Goal: Task Accomplishment & Management: Complete application form

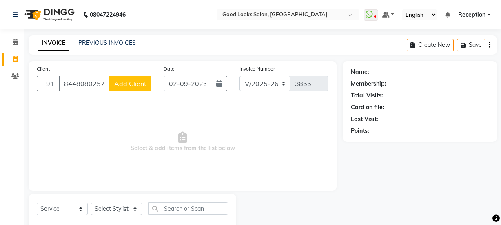
select select "4230"
select select "service"
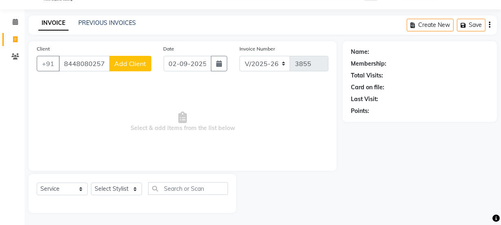
drag, startPoint x: 0, startPoint y: 0, endPoint x: 89, endPoint y: 64, distance: 110.0
click at [89, 64] on input "8448080257" at bounding box center [84, 64] width 51 height 16
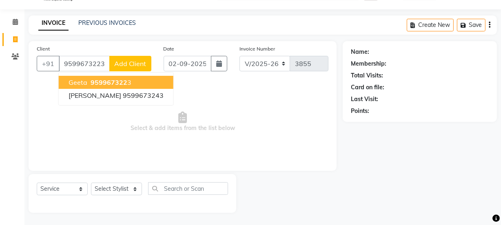
type input "9599673223"
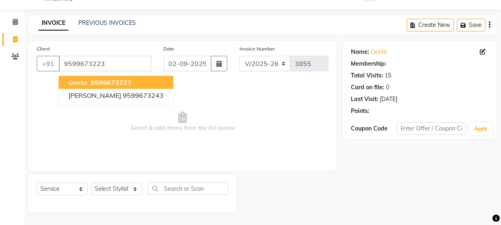
select select "1: Object"
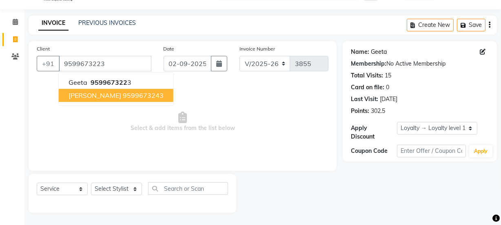
click at [376, 52] on link "Geeta" at bounding box center [379, 52] width 16 height 9
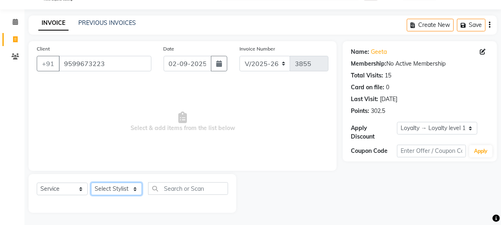
click at [97, 186] on select "Select Stylist [PERSON_NAME] Manager [PERSON_NAME] Pooja [PERSON_NAME] Raman 2 …" at bounding box center [116, 189] width 51 height 13
select select "43944"
click at [91, 183] on select "Select Stylist [PERSON_NAME] Manager [PERSON_NAME] Pooja [PERSON_NAME] Raman 2 …" at bounding box center [116, 189] width 51 height 13
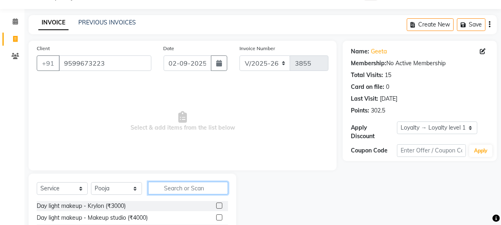
click at [184, 190] on input "text" at bounding box center [188, 188] width 80 height 13
type input "r"
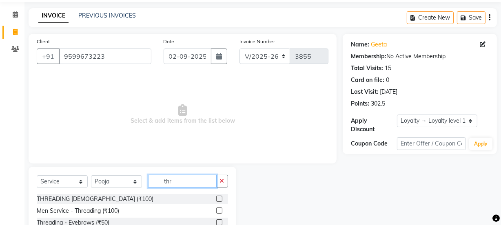
scroll to position [102, 0]
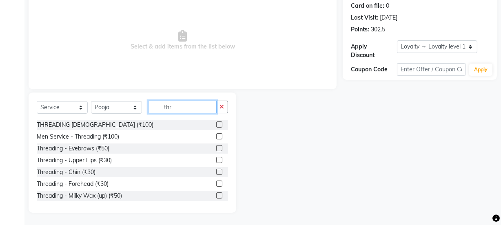
type input "thr"
click at [216, 156] on div at bounding box center [222, 161] width 12 height 10
click at [216, 150] on label at bounding box center [219, 148] width 6 height 6
click at [216, 150] on input "checkbox" at bounding box center [218, 148] width 5 height 5
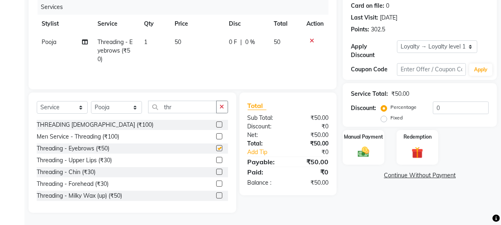
checkbox input "false"
click at [216, 196] on label at bounding box center [219, 196] width 6 height 6
click at [216, 196] on input "checkbox" at bounding box center [218, 195] width 5 height 5
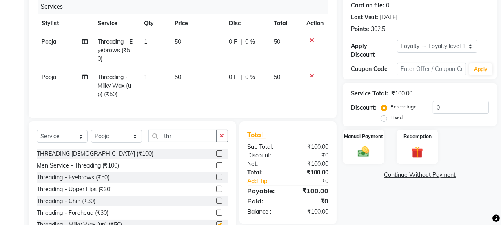
checkbox input "false"
click at [218, 149] on div "Select Service Product Membership Package Voucher Prepaid Gift Card Select Styl…" at bounding box center [132, 139] width 191 height 19
click at [219, 142] on button "button" at bounding box center [222, 136] width 12 height 13
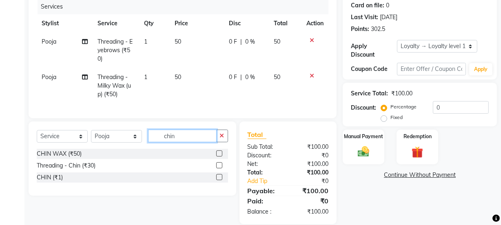
type input "chin"
click at [221, 157] on label at bounding box center [219, 154] width 6 height 6
click at [221, 157] on input "checkbox" at bounding box center [218, 153] width 5 height 5
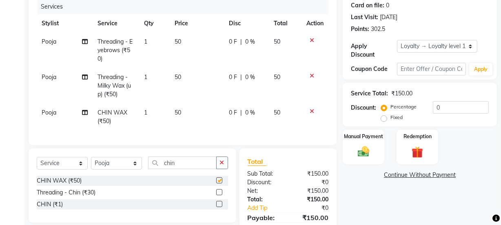
checkbox input "false"
click at [222, 166] on icon "button" at bounding box center [222, 163] width 4 height 6
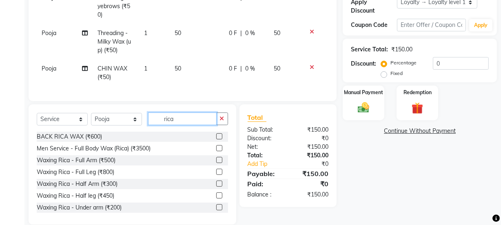
scroll to position [163, 0]
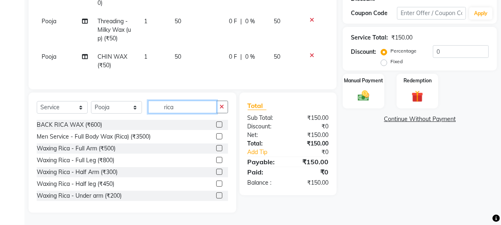
type input "rica"
click at [216, 148] on label at bounding box center [219, 148] width 6 height 6
click at [216, 148] on input "checkbox" at bounding box center [218, 148] width 5 height 5
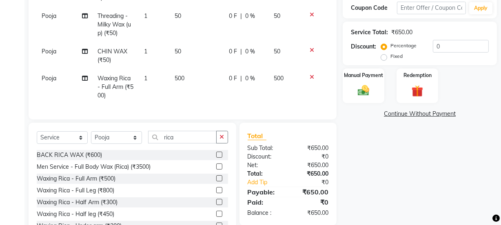
checkbox input "false"
click at [331, 93] on div "Client [PHONE_NUMBER] Date [DATE] Invoice Number V/2025 V/[PHONE_NUMBER] Servic…" at bounding box center [183, 9] width 308 height 222
click at [350, 83] on div "Manual Payment" at bounding box center [363, 86] width 43 height 36
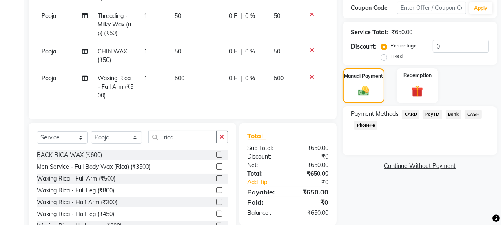
drag, startPoint x: 458, startPoint y: 113, endPoint x: 463, endPoint y: 115, distance: 5.8
click at [461, 114] on span "Bank" at bounding box center [454, 114] width 16 height 9
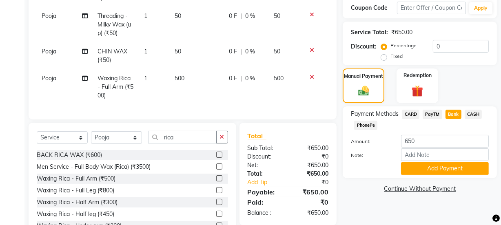
click at [469, 115] on span "CASH" at bounding box center [474, 114] width 18 height 9
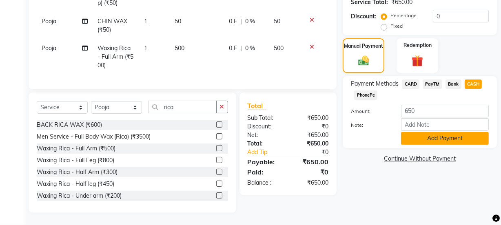
click at [457, 132] on button "Add Payment" at bounding box center [445, 138] width 88 height 13
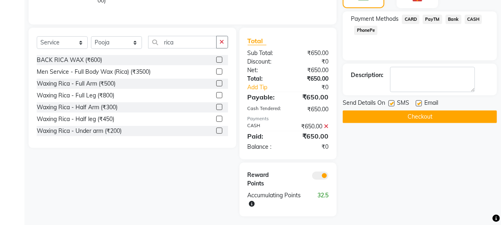
scroll to position [276, 0]
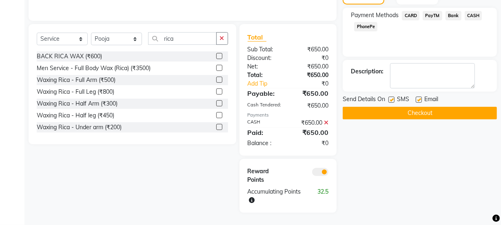
click at [420, 97] on label at bounding box center [419, 100] width 6 height 6
click at [420, 98] on input "checkbox" at bounding box center [418, 100] width 5 height 5
checkbox input "false"
click at [391, 97] on label at bounding box center [392, 100] width 6 height 6
click at [391, 98] on input "checkbox" at bounding box center [391, 100] width 5 height 5
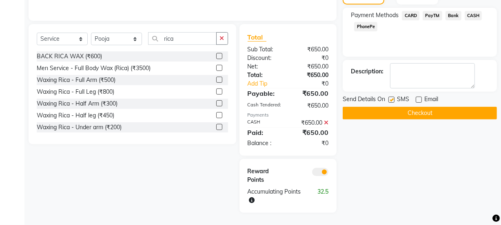
checkbox input "false"
click at [394, 107] on button "Checkout" at bounding box center [420, 113] width 154 height 13
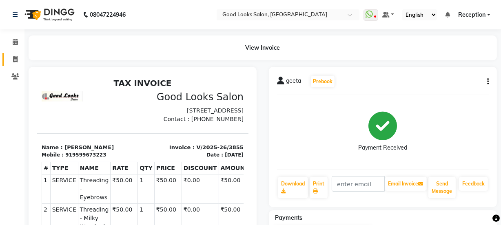
click at [12, 59] on span at bounding box center [15, 59] width 14 height 9
select select "4230"
select select "service"
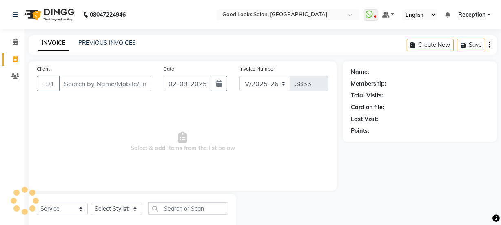
scroll to position [20, 0]
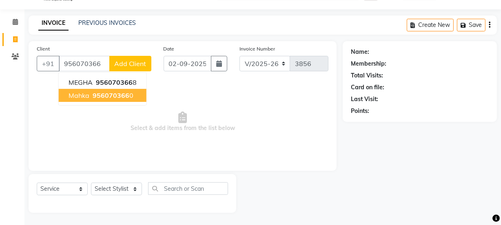
click at [119, 100] on button "mahka 956070366 0" at bounding box center [103, 95] width 88 height 13
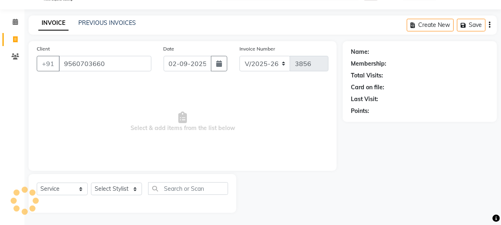
type input "9560703660"
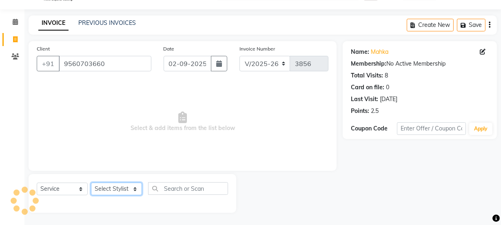
click at [116, 195] on select "Select Stylist [PERSON_NAME] Manager [PERSON_NAME] Pooja [PERSON_NAME] Raman 2 …" at bounding box center [116, 189] width 51 height 13
select select "43944"
click at [91, 183] on select "Select Stylist [PERSON_NAME] Manager [PERSON_NAME] Pooja [PERSON_NAME] Raman 2 …" at bounding box center [116, 189] width 51 height 13
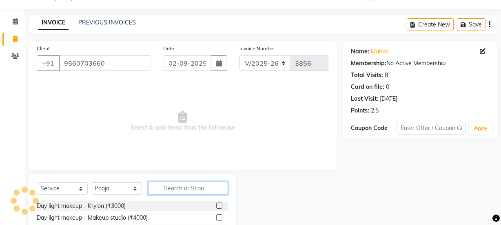
drag, startPoint x: 173, startPoint y: 193, endPoint x: 172, endPoint y: 187, distance: 5.4
click at [172, 187] on input "text" at bounding box center [188, 188] width 80 height 13
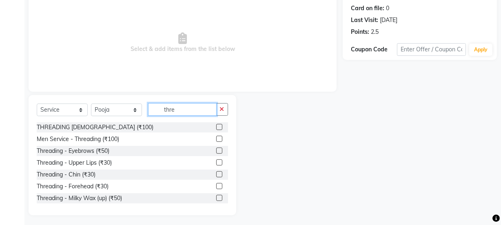
scroll to position [102, 0]
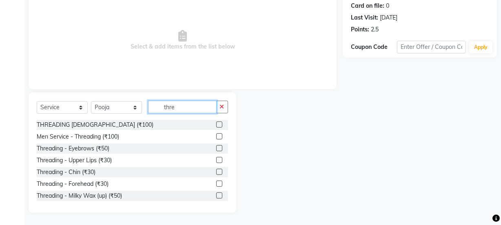
type input "thre"
click at [216, 149] on label at bounding box center [219, 148] width 6 height 6
click at [216, 149] on input "checkbox" at bounding box center [218, 148] width 5 height 5
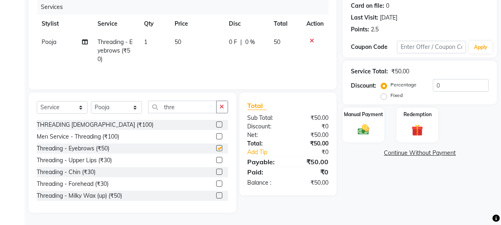
checkbox input "false"
click at [216, 194] on label at bounding box center [219, 196] width 6 height 6
click at [216, 194] on input "checkbox" at bounding box center [218, 195] width 5 height 5
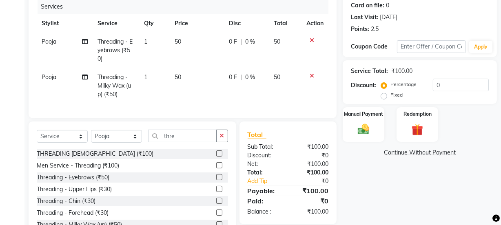
checkbox input "false"
click at [195, 53] on td "50" at bounding box center [197, 51] width 54 height 36
select select "43944"
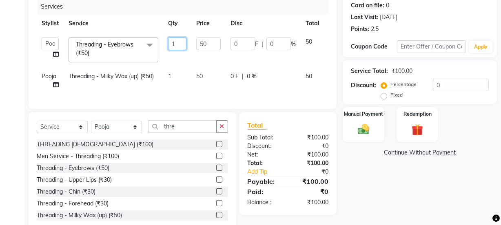
drag, startPoint x: 195, startPoint y: 44, endPoint x: 172, endPoint y: 43, distance: 22.5
click at [172, 43] on tr "[PERSON_NAME] Manager [PERSON_NAME] [PERSON_NAME] Raman 2 Reception [PERSON_NAM…" at bounding box center [194, 50] width 315 height 35
type input "2"
drag, startPoint x: 180, startPoint y: 55, endPoint x: 201, endPoint y: 78, distance: 30.6
click at [181, 55] on tr "[PERSON_NAME] Manager [PERSON_NAME] [PERSON_NAME] Raman 2 Reception [PERSON_NAM…" at bounding box center [194, 50] width 315 height 35
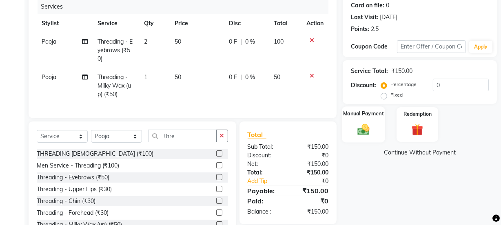
drag, startPoint x: 377, startPoint y: 130, endPoint x: 383, endPoint y: 135, distance: 7.8
click at [376, 129] on div "Manual Payment" at bounding box center [363, 125] width 43 height 36
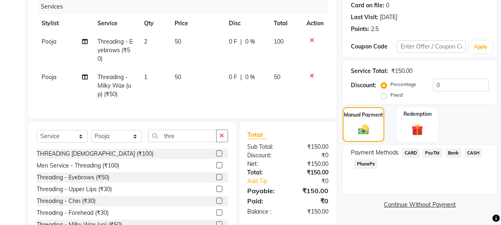
click at [471, 151] on span "CASH" at bounding box center [474, 153] width 18 height 9
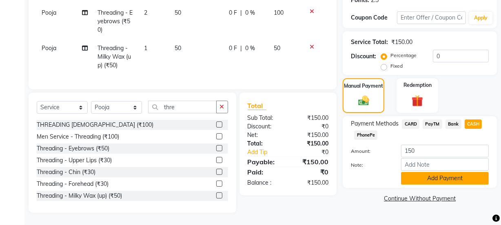
click at [440, 175] on button "Add Payment" at bounding box center [445, 178] width 88 height 13
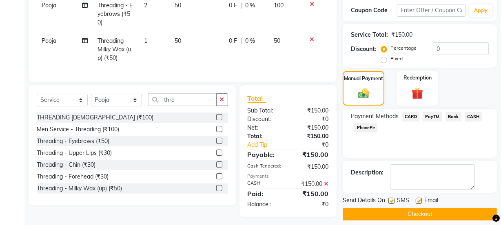
scroll to position [148, 0]
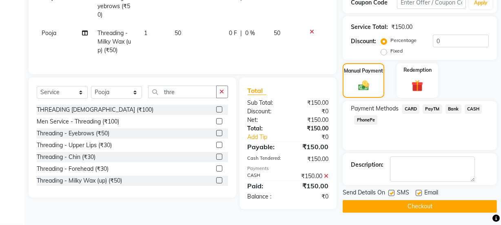
drag, startPoint x: 418, startPoint y: 191, endPoint x: 384, endPoint y: 195, distance: 33.8
click at [418, 190] on label at bounding box center [419, 193] width 6 height 6
click at [418, 191] on input "checkbox" at bounding box center [418, 193] width 5 height 5
checkbox input "false"
click at [389, 191] on label at bounding box center [392, 193] width 6 height 6
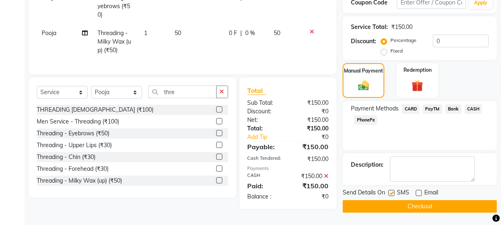
click at [389, 191] on input "checkbox" at bounding box center [391, 193] width 5 height 5
checkbox input "false"
click at [390, 204] on button "Checkout" at bounding box center [420, 206] width 154 height 13
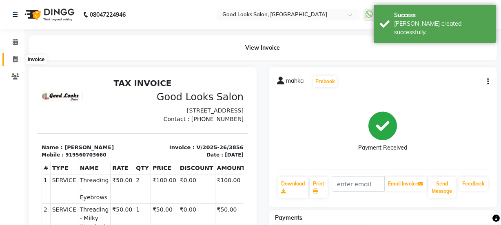
click at [16, 60] on icon at bounding box center [15, 59] width 4 height 6
select select "service"
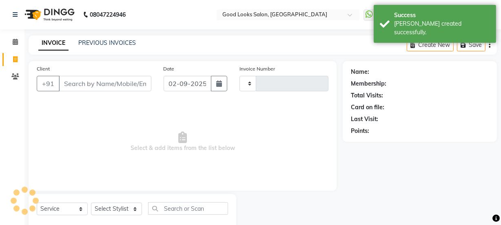
type input "3857"
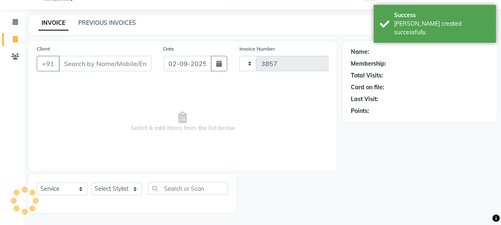
select select "4230"
drag, startPoint x: 105, startPoint y: 26, endPoint x: 106, endPoint y: 20, distance: 5.8
click at [106, 24] on div "PREVIOUS INVOICES" at bounding box center [107, 23] width 58 height 9
click at [106, 20] on link "PREVIOUS INVOICES" at bounding box center [107, 22] width 58 height 7
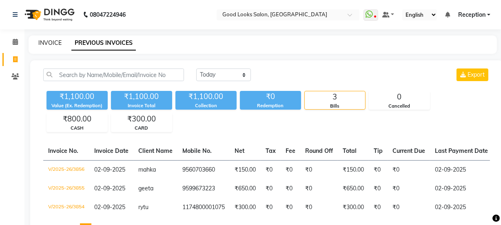
click at [55, 44] on link "INVOICE" at bounding box center [49, 42] width 23 height 7
select select "service"
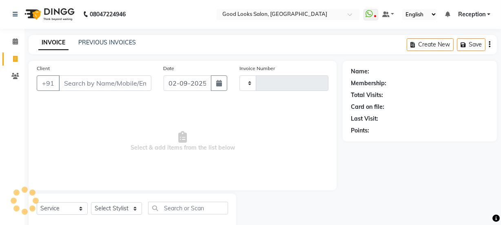
type input "3857"
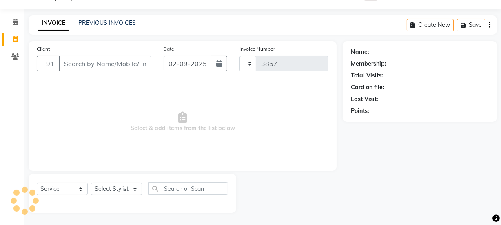
select select "4230"
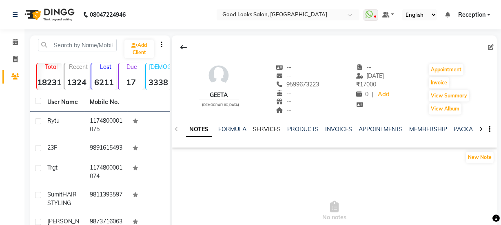
click at [269, 128] on link "SERVICES" at bounding box center [267, 129] width 28 height 7
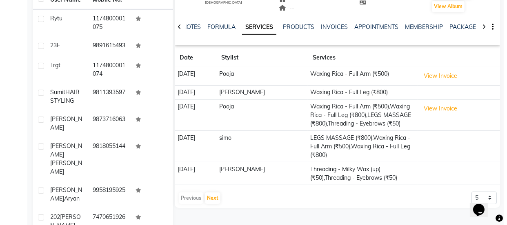
scroll to position [111, 0]
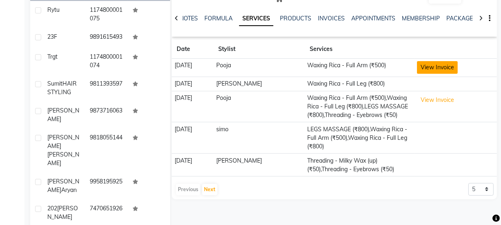
click at [433, 61] on button "View Invoice" at bounding box center [437, 67] width 41 height 13
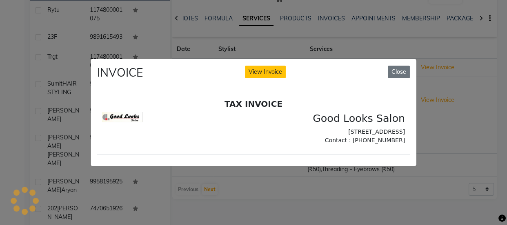
scroll to position [0, 0]
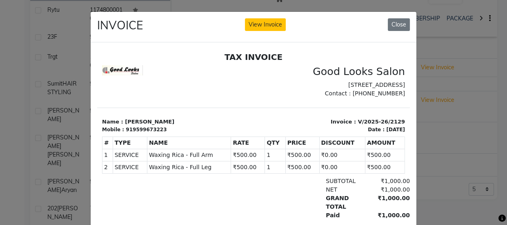
click at [469, 124] on ngb-modal-window "INVOICE View Invoice Close" at bounding box center [253, 112] width 507 height 225
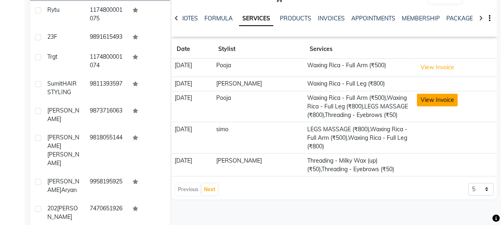
click at [438, 99] on button "View Invoice" at bounding box center [437, 100] width 41 height 13
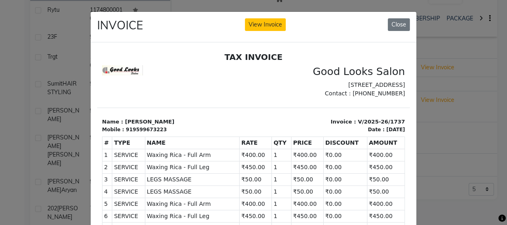
click at [456, 137] on ngb-modal-window "INVOICE View Invoice Close" at bounding box center [253, 112] width 507 height 225
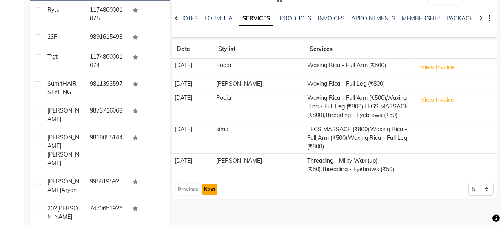
click at [202, 191] on button "Next" at bounding box center [210, 189] width 16 height 11
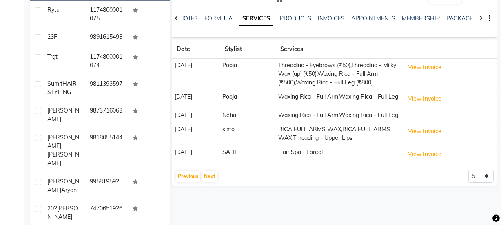
click at [443, 78] on td "View Invoice" at bounding box center [449, 74] width 95 height 31
click at [442, 69] on button "View Invoice" at bounding box center [424, 67] width 41 height 13
